Goal: Transaction & Acquisition: Purchase product/service

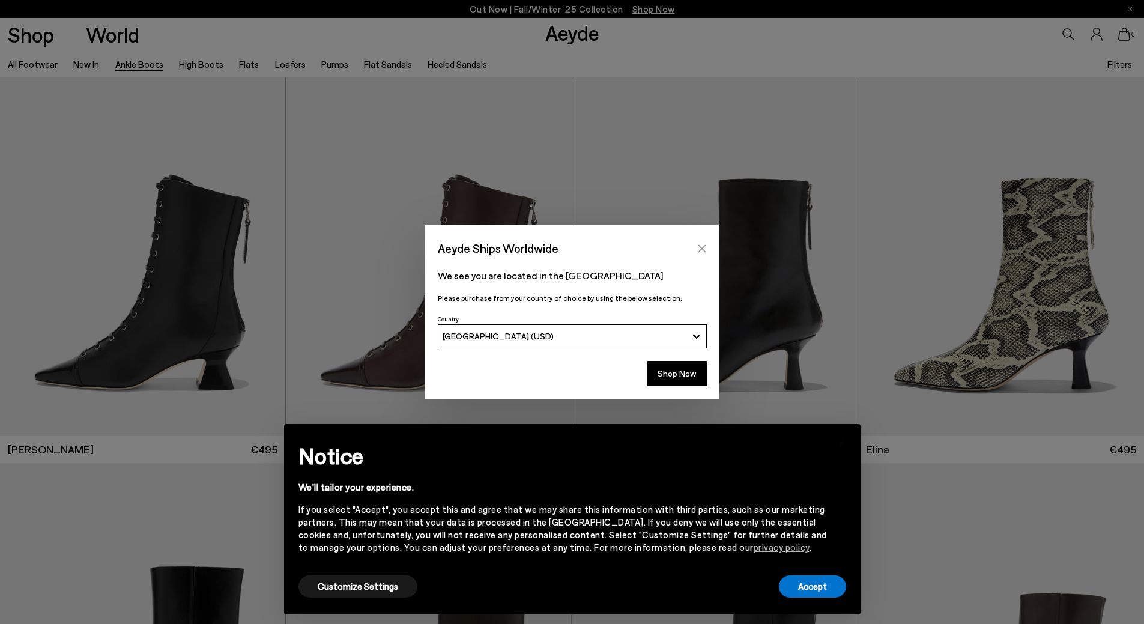
click at [704, 246] on icon "Close" at bounding box center [702, 248] width 8 height 8
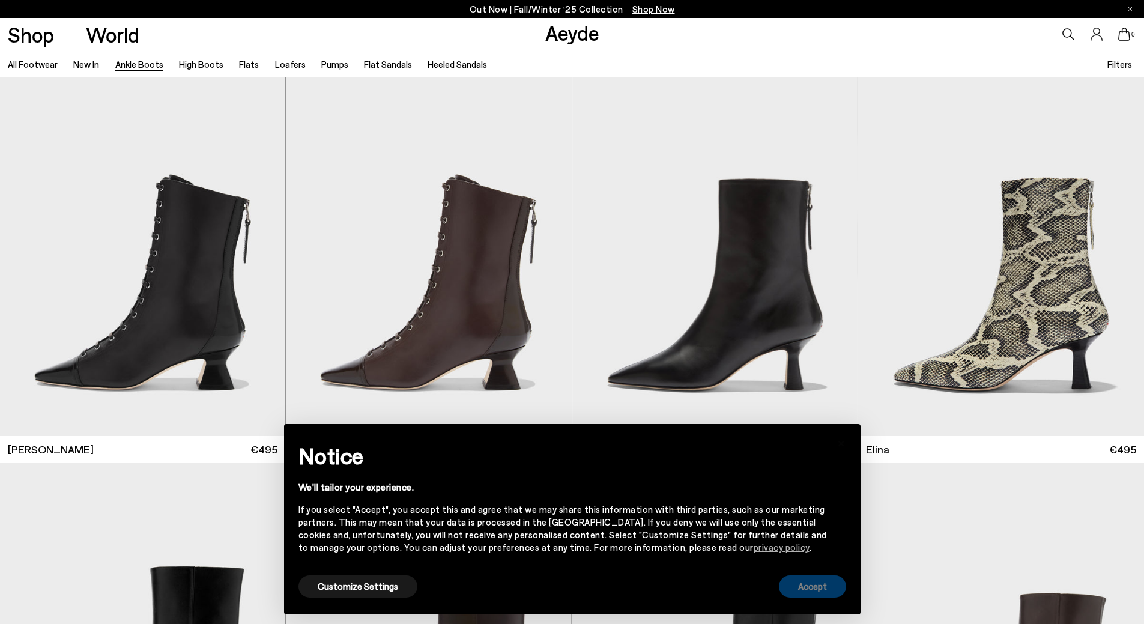
click at [820, 588] on button "Accept" at bounding box center [812, 586] width 67 height 22
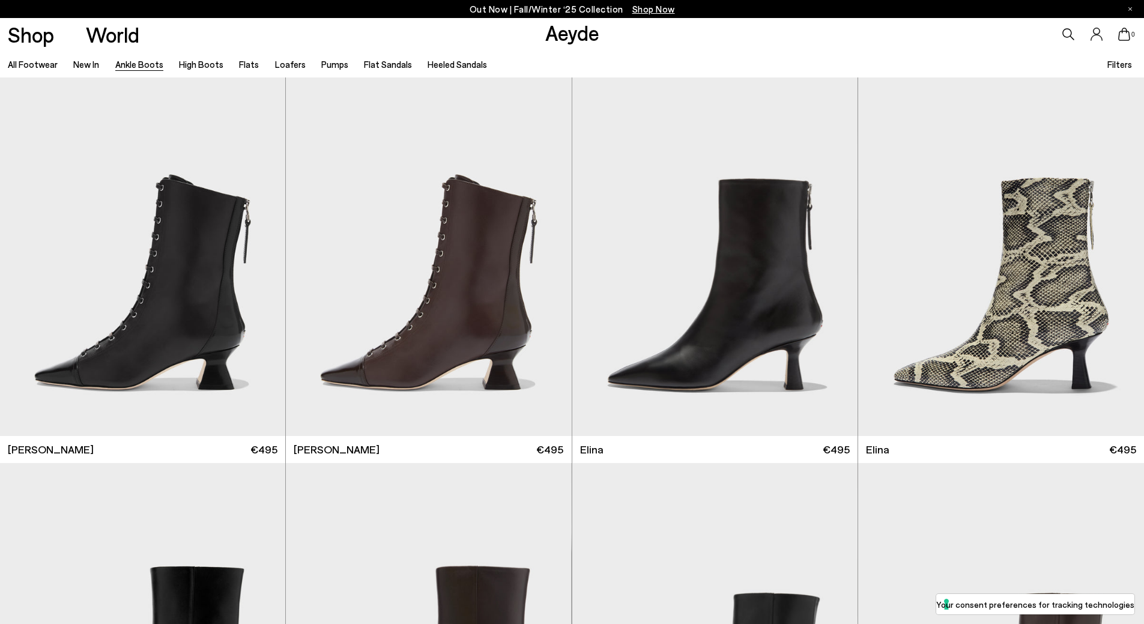
scroll to position [300, 0]
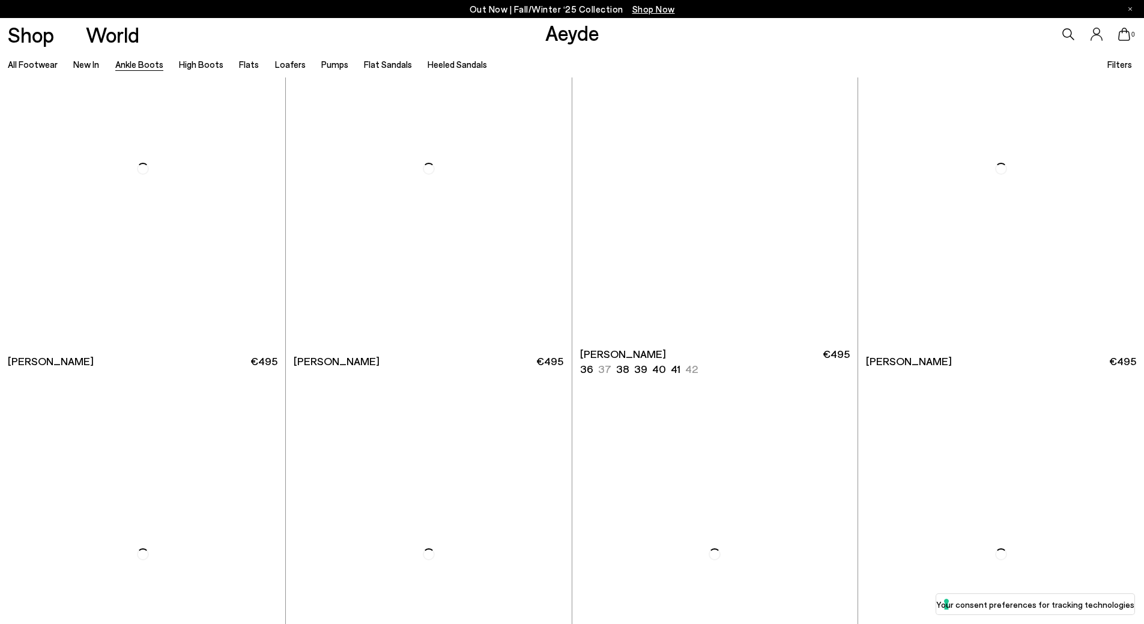
scroll to position [2522, 0]
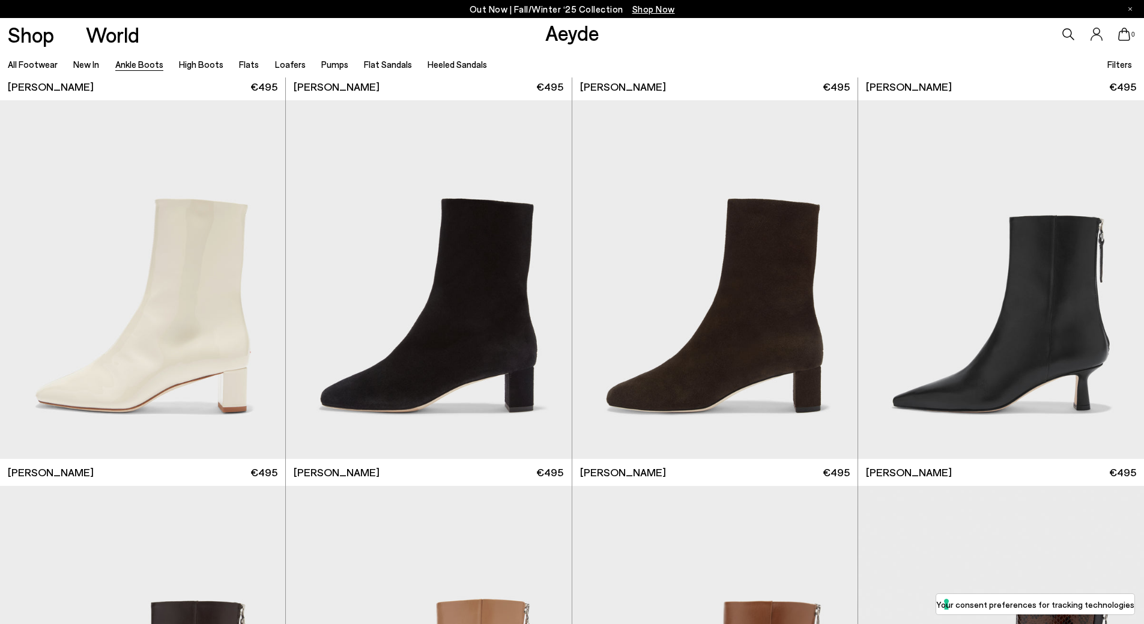
scroll to position [3482, 0]
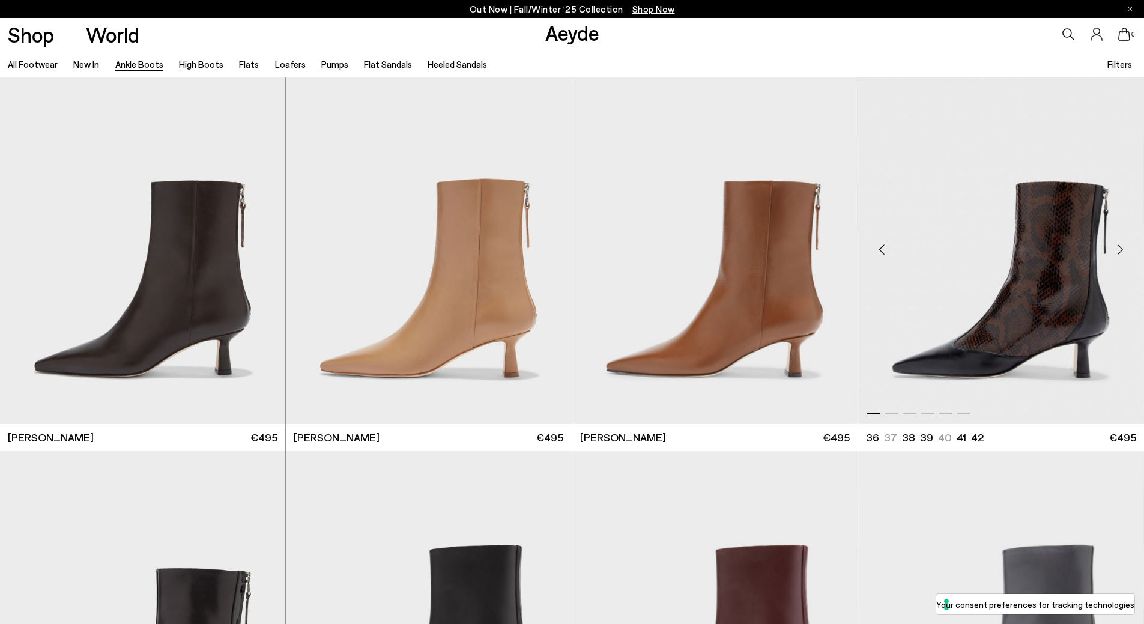
click at [968, 340] on img "1 / 6" at bounding box center [1001, 244] width 286 height 358
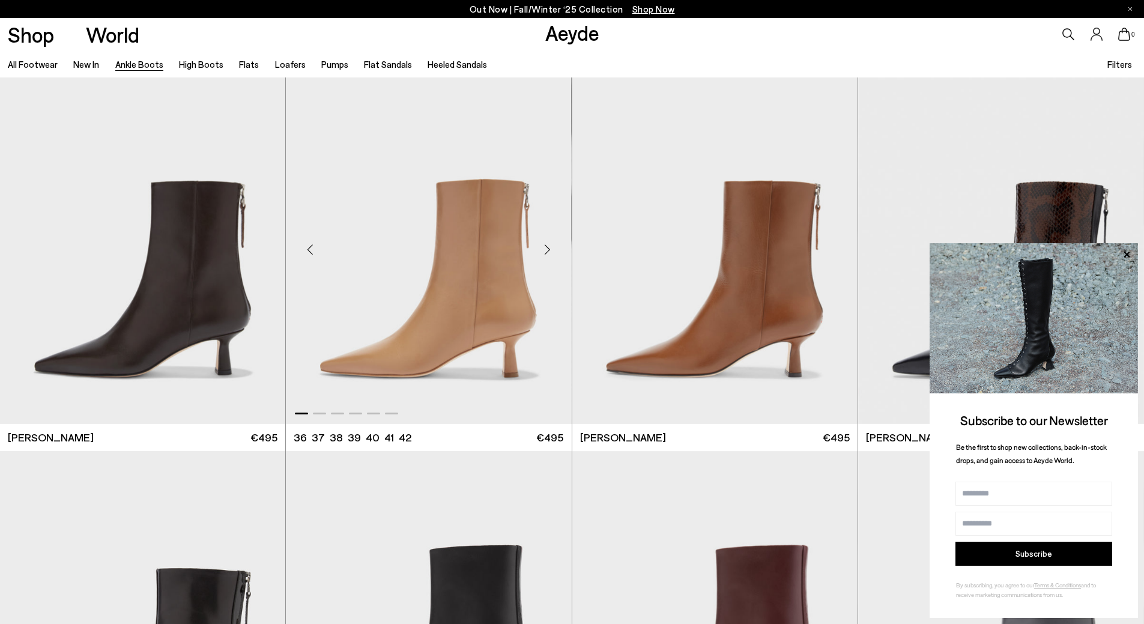
scroll to position [3782, 0]
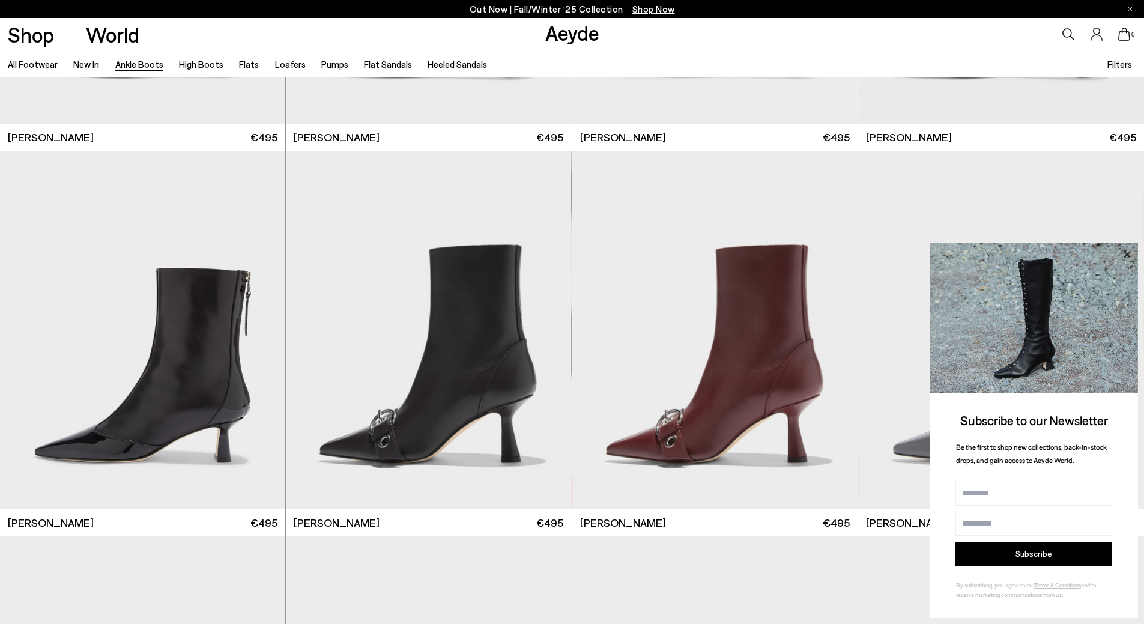
click at [1128, 253] on icon at bounding box center [1126, 254] width 6 height 6
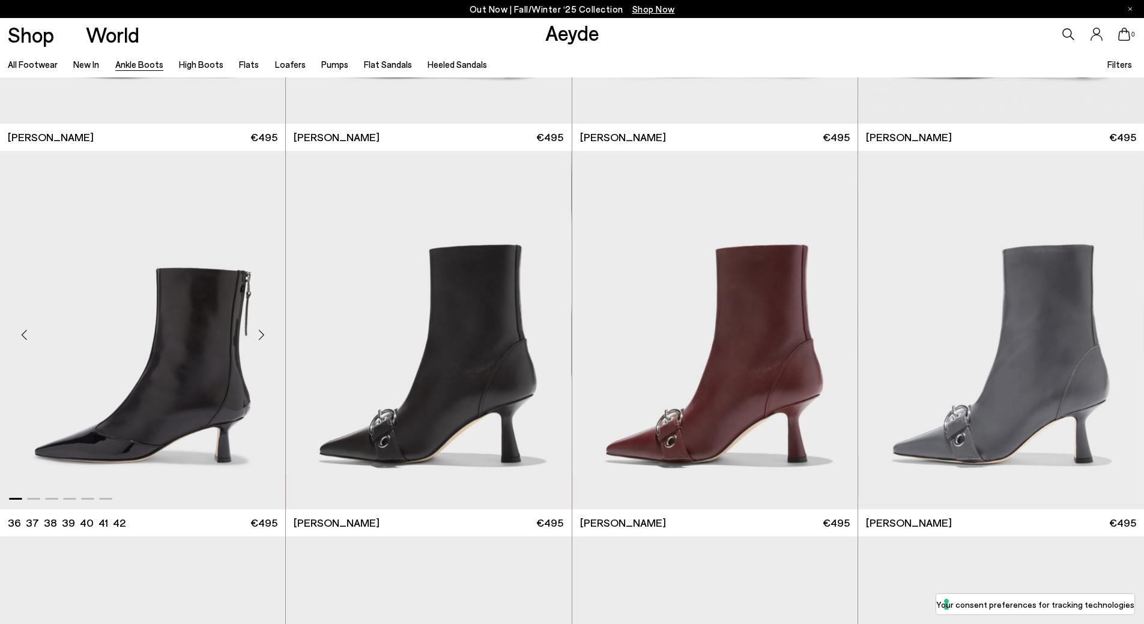
click at [197, 361] on img "1 / 6" at bounding box center [142, 330] width 285 height 358
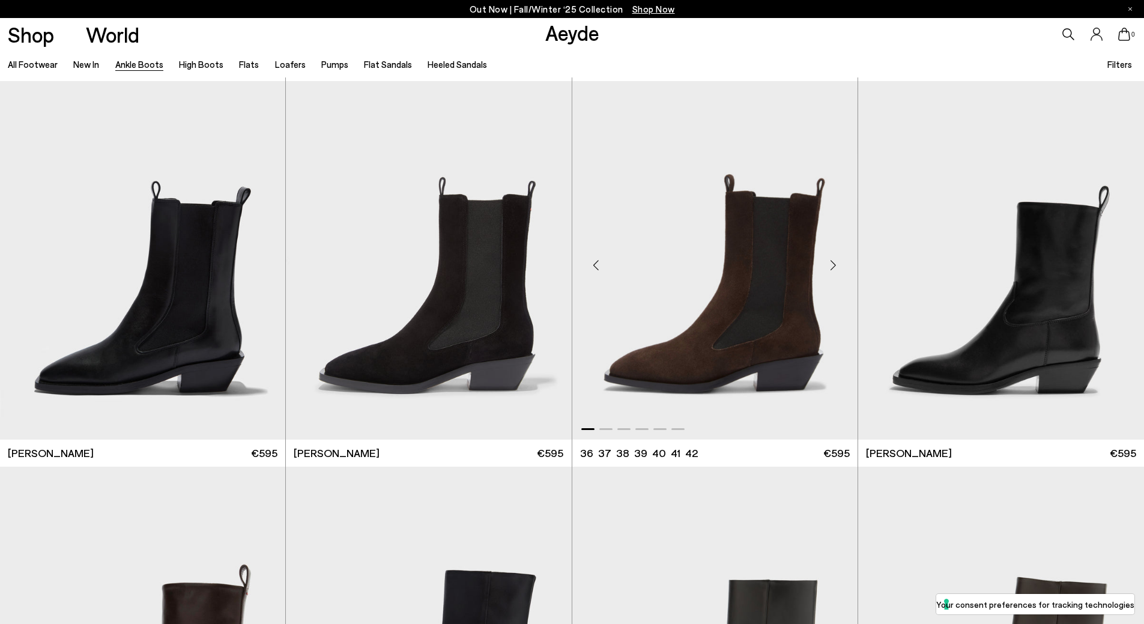
scroll to position [4743, 0]
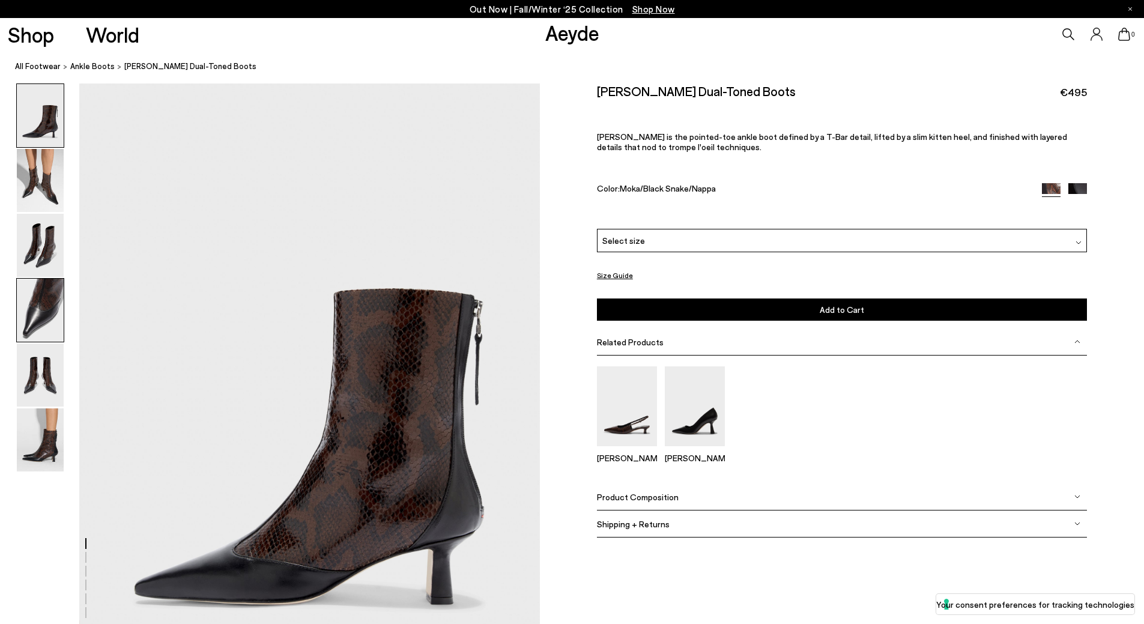
click at [49, 305] on img at bounding box center [40, 310] width 47 height 63
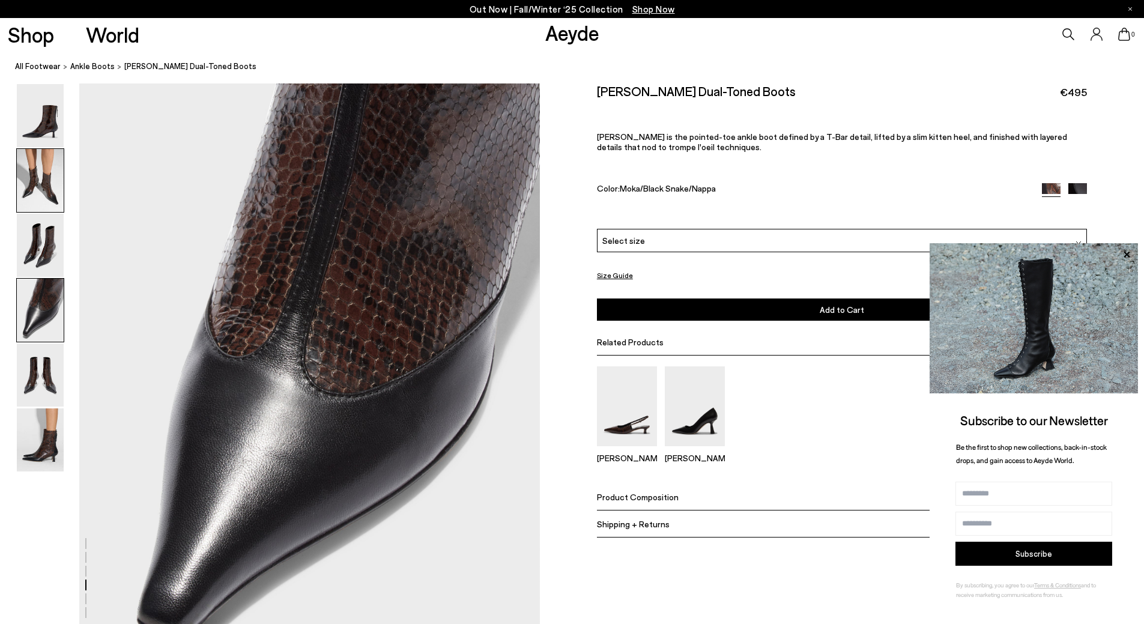
click at [40, 191] on img at bounding box center [40, 180] width 47 height 63
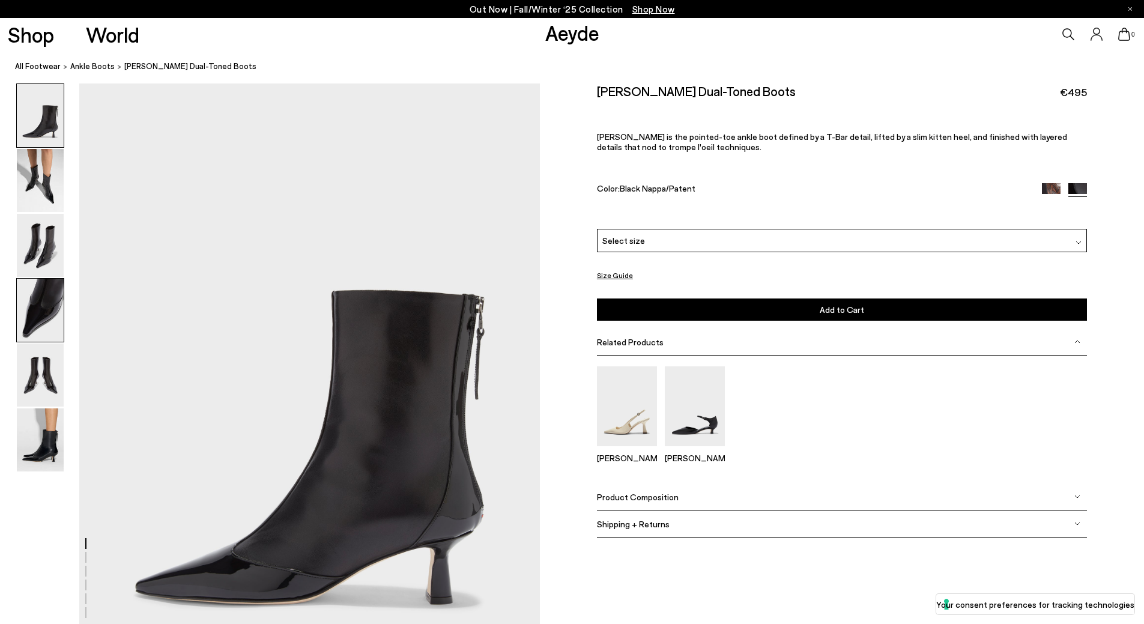
click at [40, 297] on img at bounding box center [40, 310] width 47 height 63
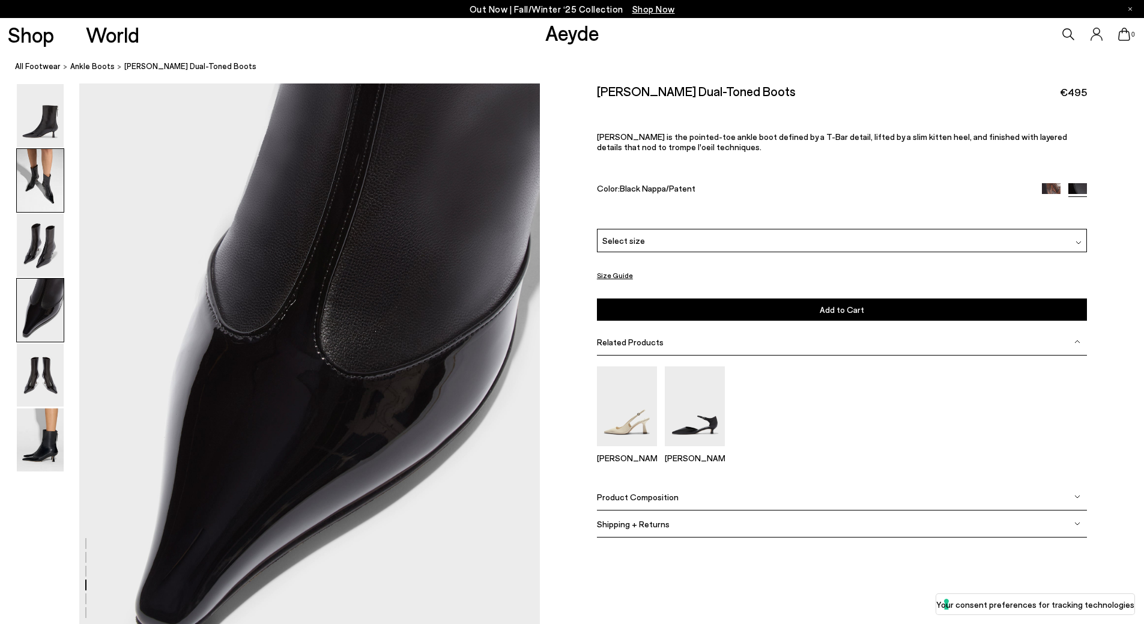
click at [34, 189] on img at bounding box center [40, 180] width 47 height 63
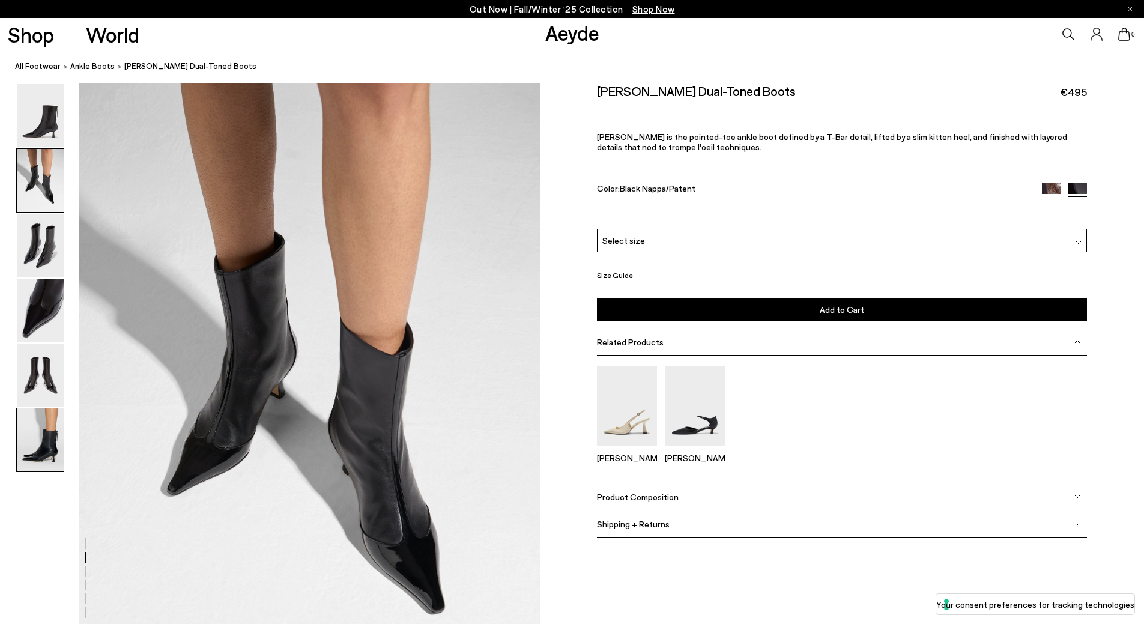
click at [56, 437] on img at bounding box center [40, 439] width 47 height 63
